Goal: Navigation & Orientation: Understand site structure

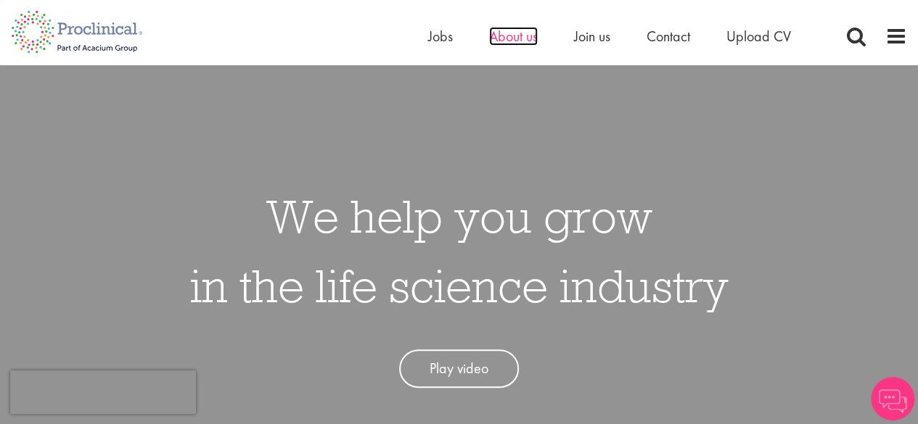
click at [521, 39] on span "About us" at bounding box center [513, 36] width 49 height 19
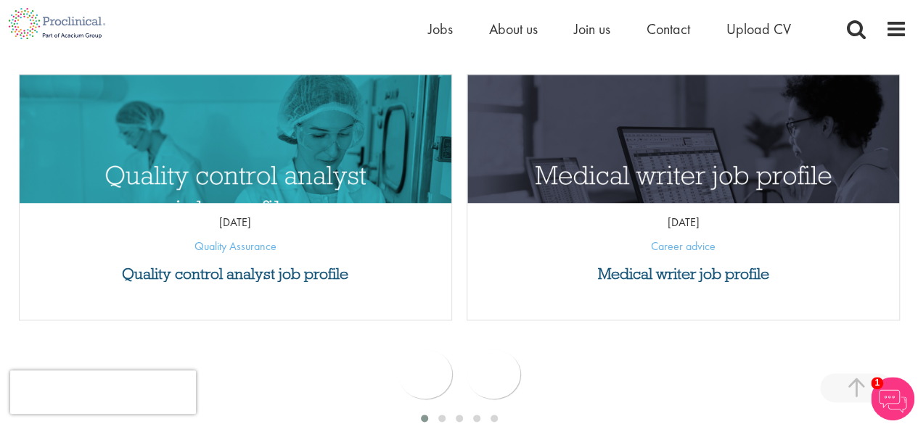
scroll to position [798, 0]
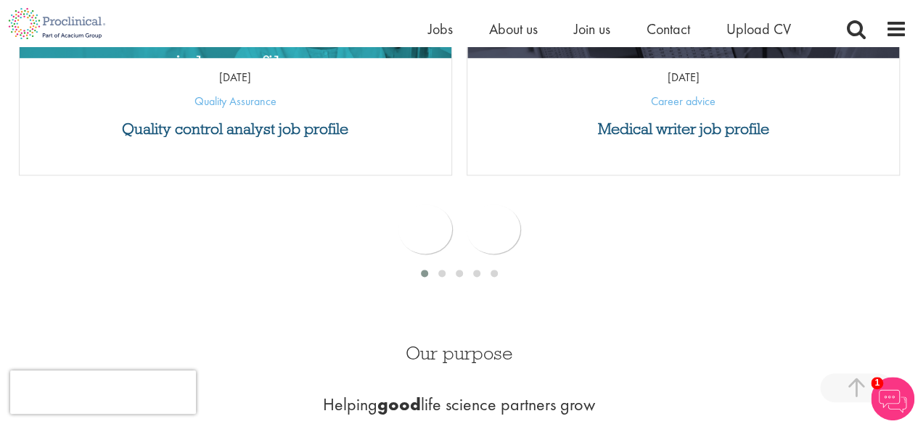
click at [895, 394] on img at bounding box center [893, 399] width 44 height 44
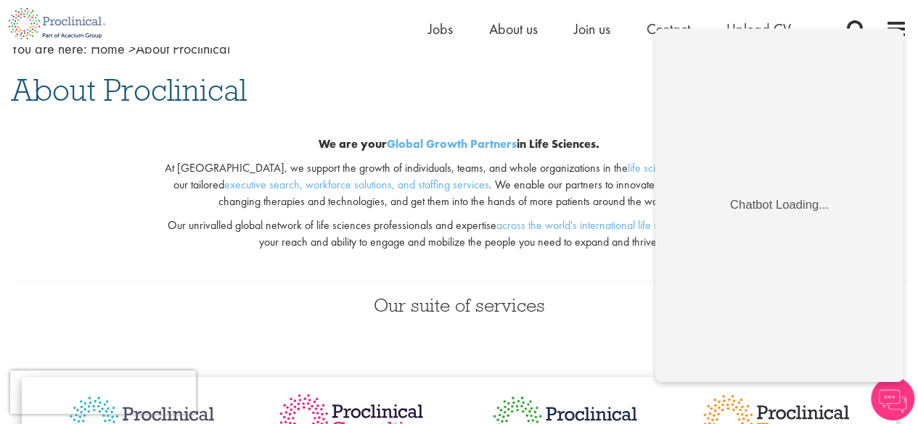
scroll to position [0, 0]
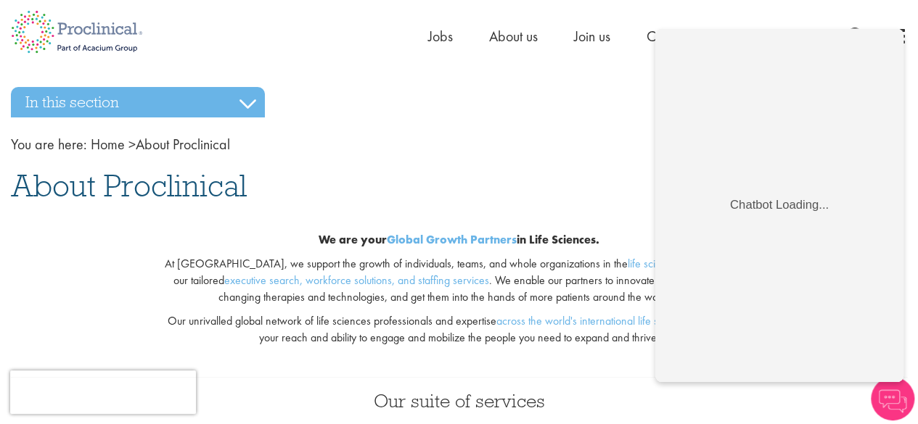
click at [440, 148] on nav "You are here: Home > About Proclinical" at bounding box center [459, 144] width 896 height 21
click at [81, 39] on img at bounding box center [77, 32] width 154 height 64
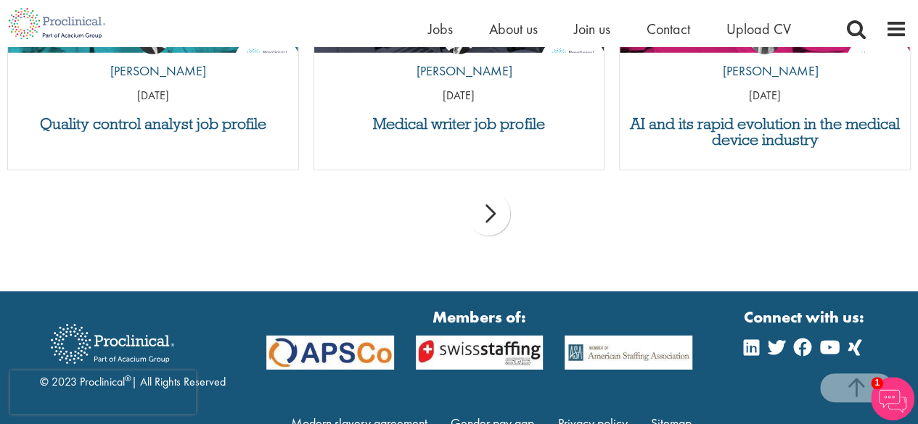
scroll to position [4934, 0]
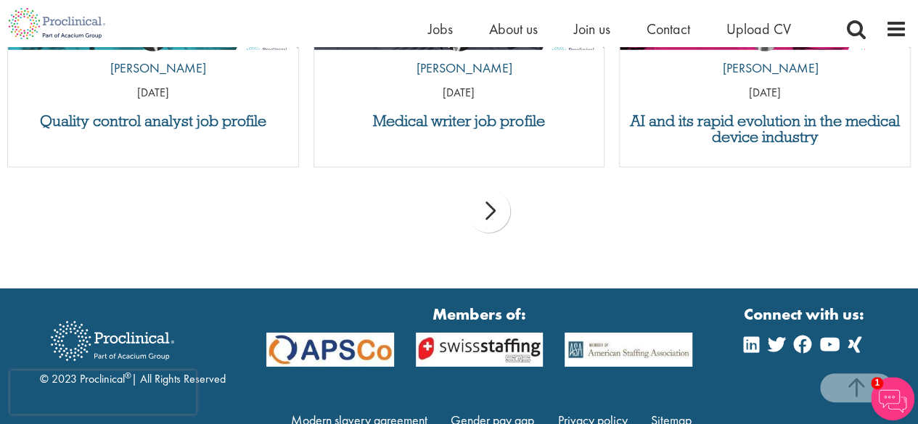
click at [892, 393] on img at bounding box center [893, 399] width 44 height 44
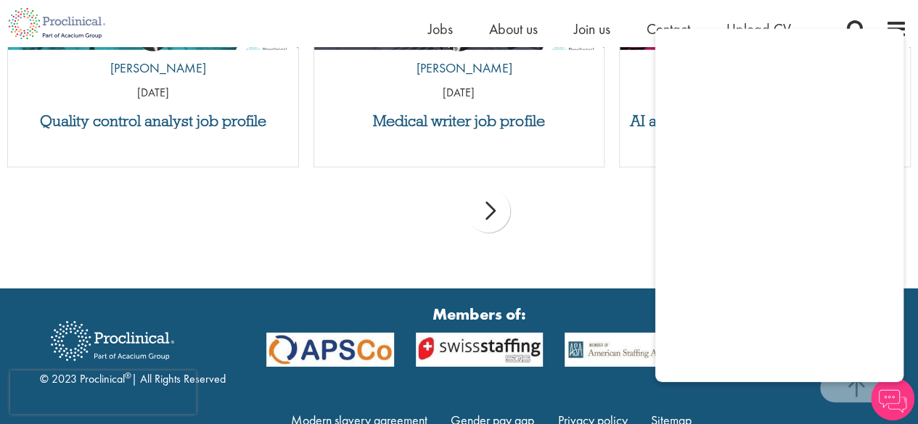
scroll to position [4983, 0]
